Goal: Task Accomplishment & Management: Complete application form

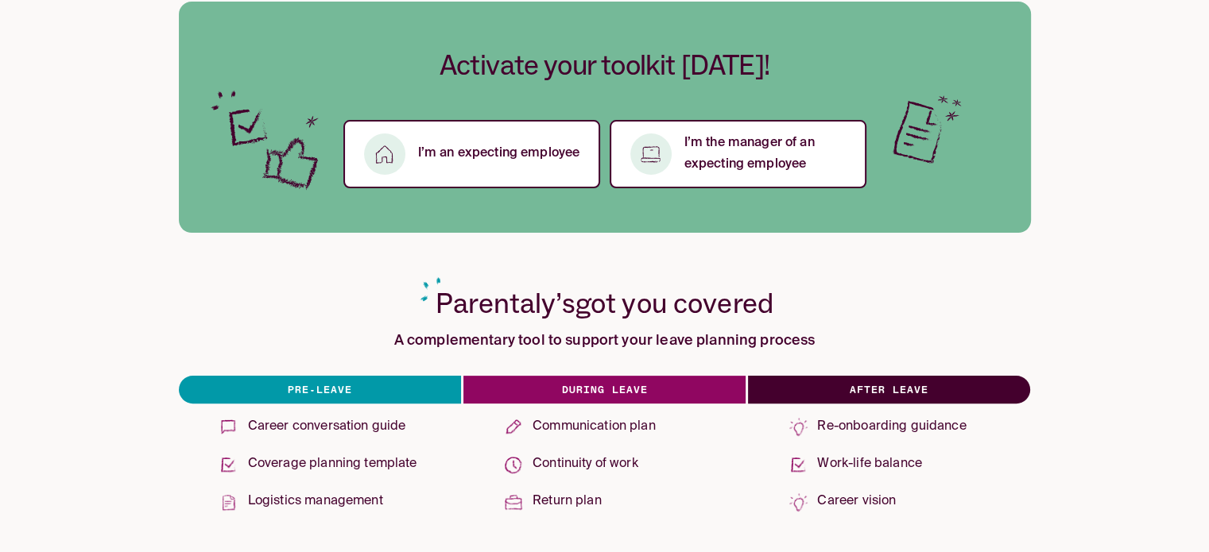
scroll to position [265, 0]
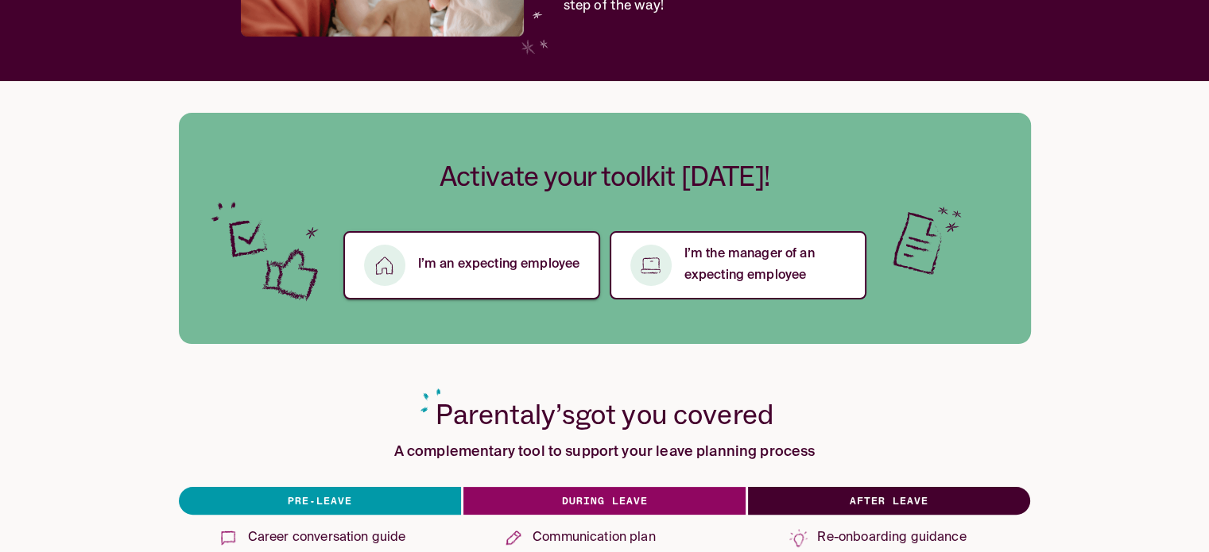
click at [537, 269] on p "I’m an expecting employee" at bounding box center [499, 264] width 162 height 21
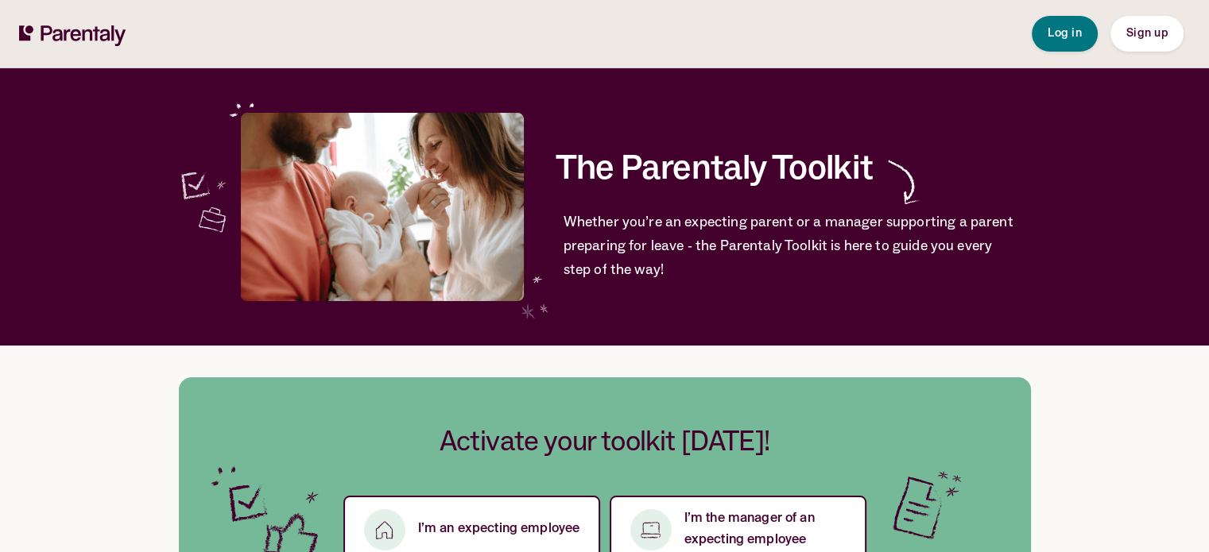
scroll to position [265, 0]
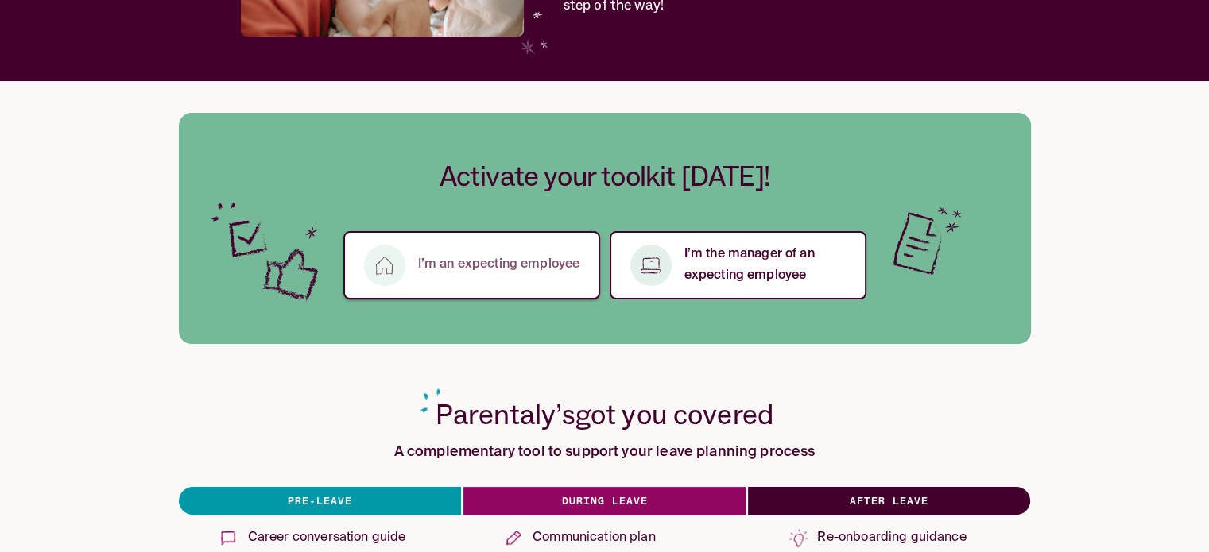
click at [537, 281] on button "I’m an expecting employee" at bounding box center [471, 265] width 257 height 68
